Goal: Transaction & Acquisition: Purchase product/service

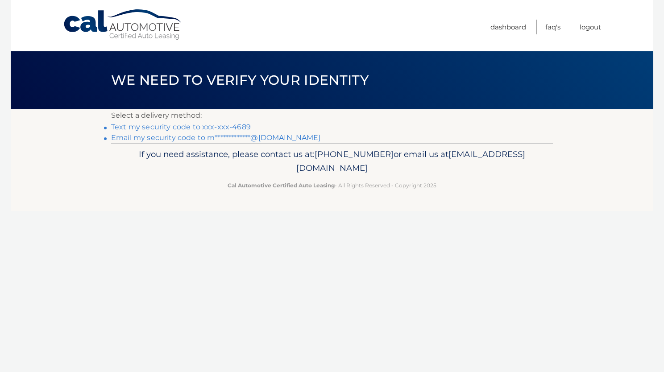
click at [217, 126] on link "Text my security code to xxx-xxx-4689" at bounding box center [181, 127] width 140 height 8
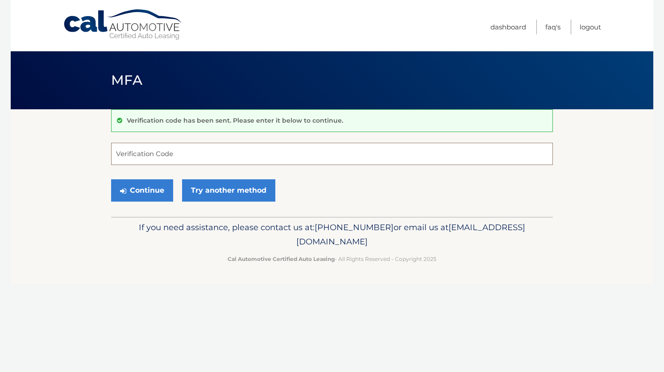
click at [166, 152] on input "Verification Code" at bounding box center [332, 154] width 442 height 22
type input "119246"
click at [111, 179] on button "Continue" at bounding box center [142, 190] width 62 height 22
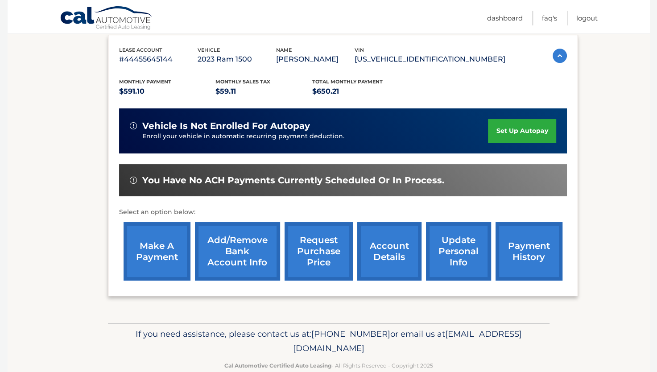
scroll to position [150, 0]
click at [157, 234] on link "make a payment" at bounding box center [157, 251] width 67 height 58
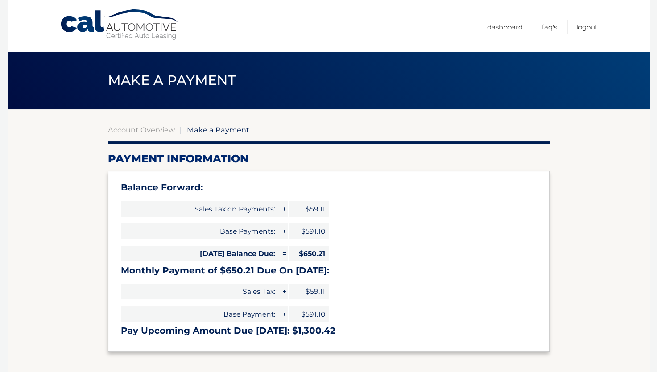
select select "YjkzMTE4M2EtNWY3Zi00OTBmLThkOWQtZDk2Nzc5ODBlMmQ0"
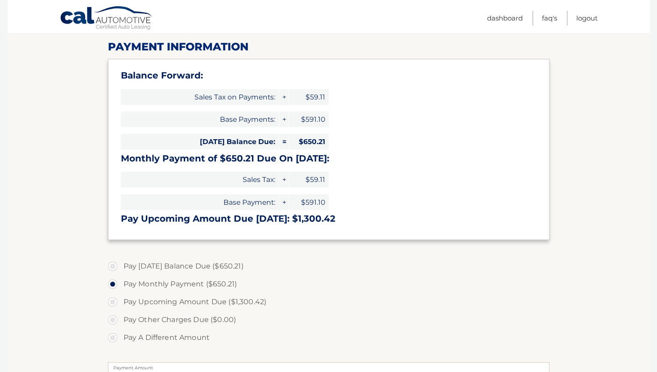
scroll to position [115, 0]
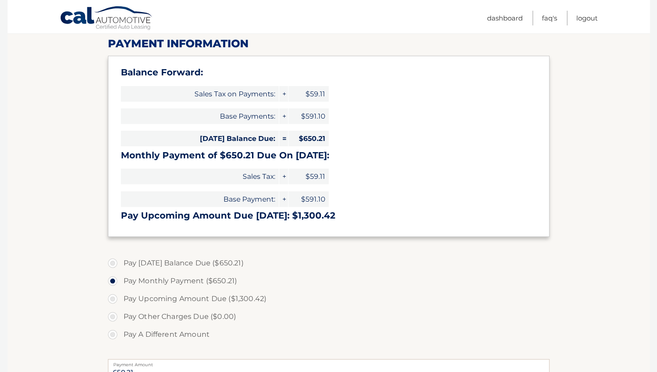
click at [112, 262] on label "Pay Today's Balance Due ($650.21)" at bounding box center [329, 263] width 442 height 18
click at [112, 262] on input "Pay Today's Balance Due ($650.21)" at bounding box center [116, 261] width 9 height 14
radio input "true"
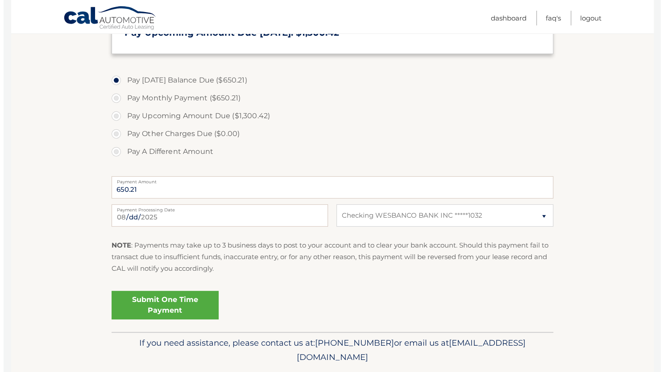
scroll to position [298, 0]
click at [177, 308] on link "Submit One Time Payment" at bounding box center [161, 304] width 107 height 29
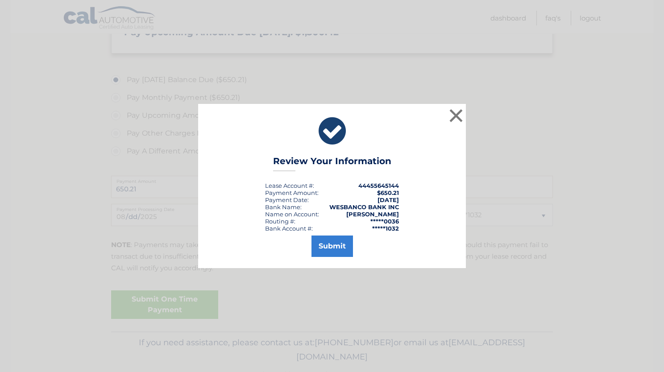
click at [321, 263] on div "× Review Your Information Lease Account #: 44455645144 Payment Amount: $650.21 …" at bounding box center [332, 186] width 268 height 164
click at [324, 243] on button "Submit" at bounding box center [331, 246] width 41 height 21
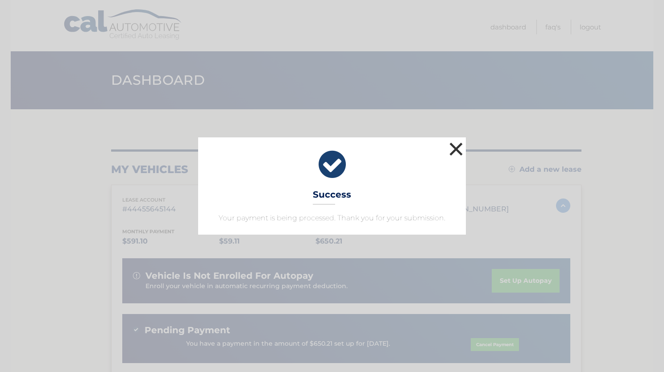
click at [457, 151] on button "×" at bounding box center [456, 149] width 18 height 18
